Goal: Transaction & Acquisition: Book appointment/travel/reservation

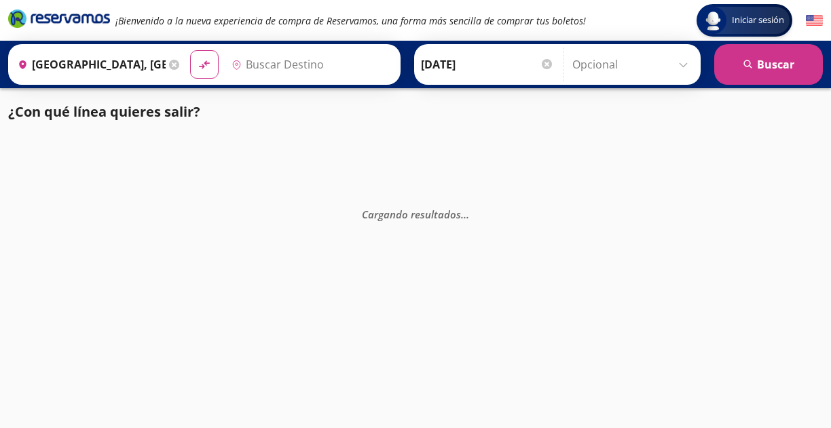
type input "Toluca, [GEOGRAPHIC_DATA]"
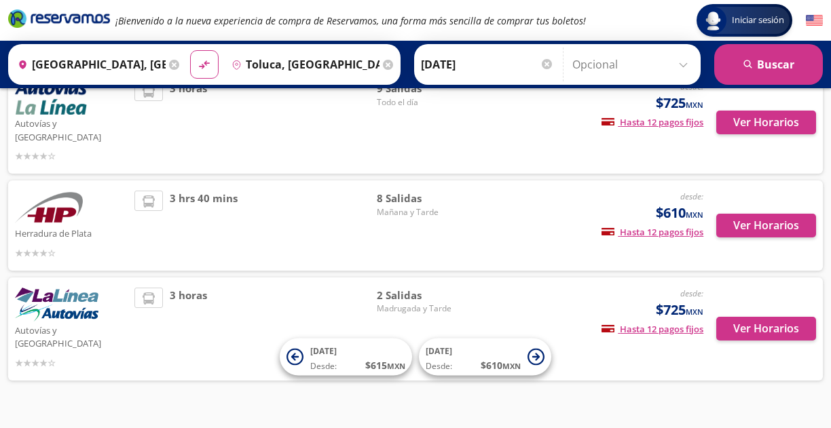
scroll to position [114, 0]
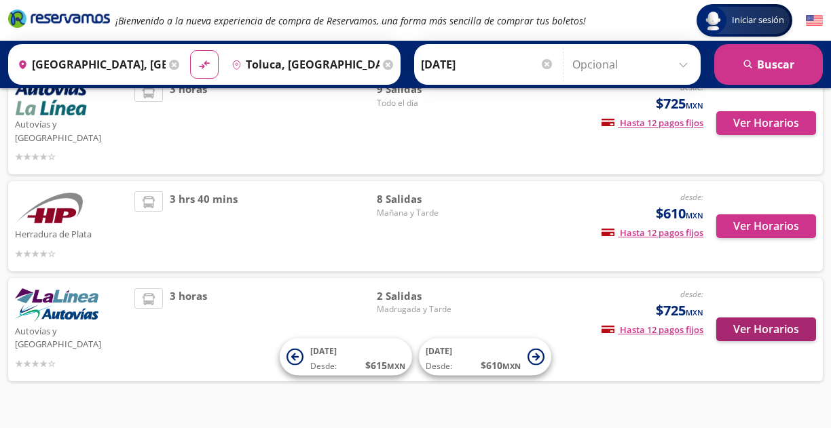
click at [781, 318] on button "Ver Horarios" at bounding box center [766, 330] width 100 height 24
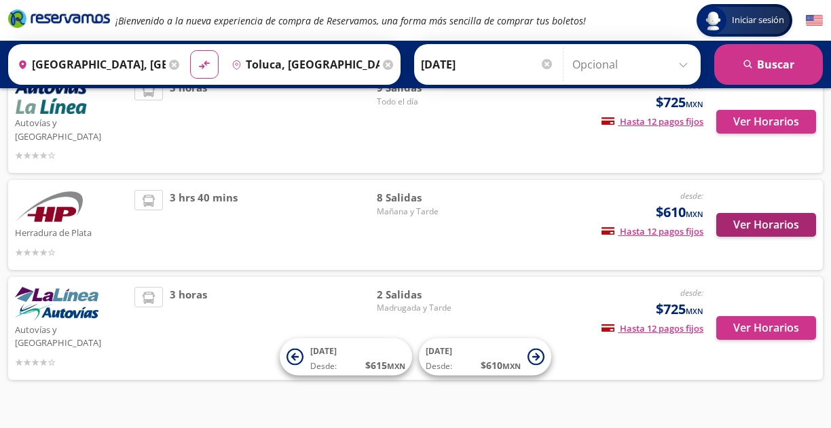
scroll to position [114, 0]
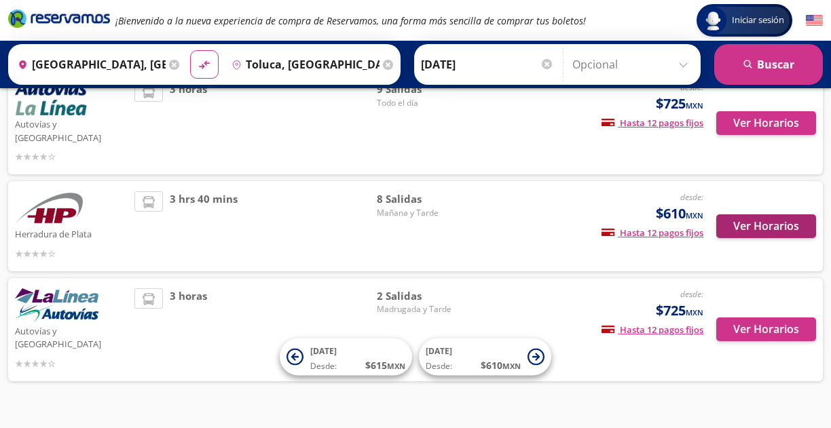
click at [796, 215] on button "Ver Horarios" at bounding box center [766, 227] width 100 height 24
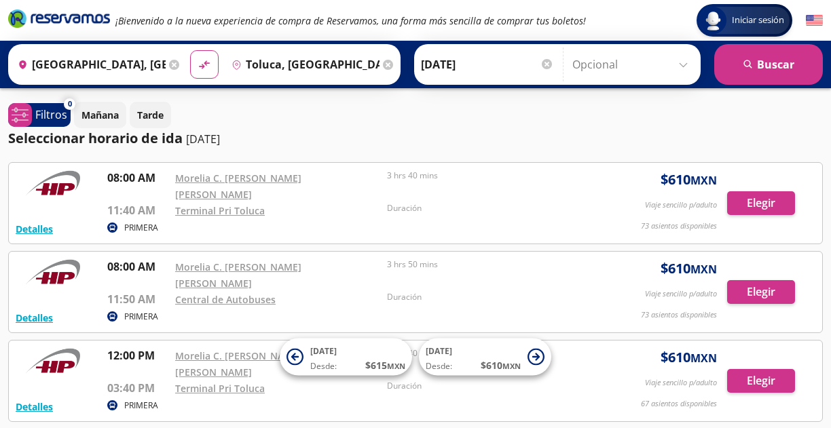
scroll to position [114, 0]
